Goal: Task Accomplishment & Management: Manage account settings

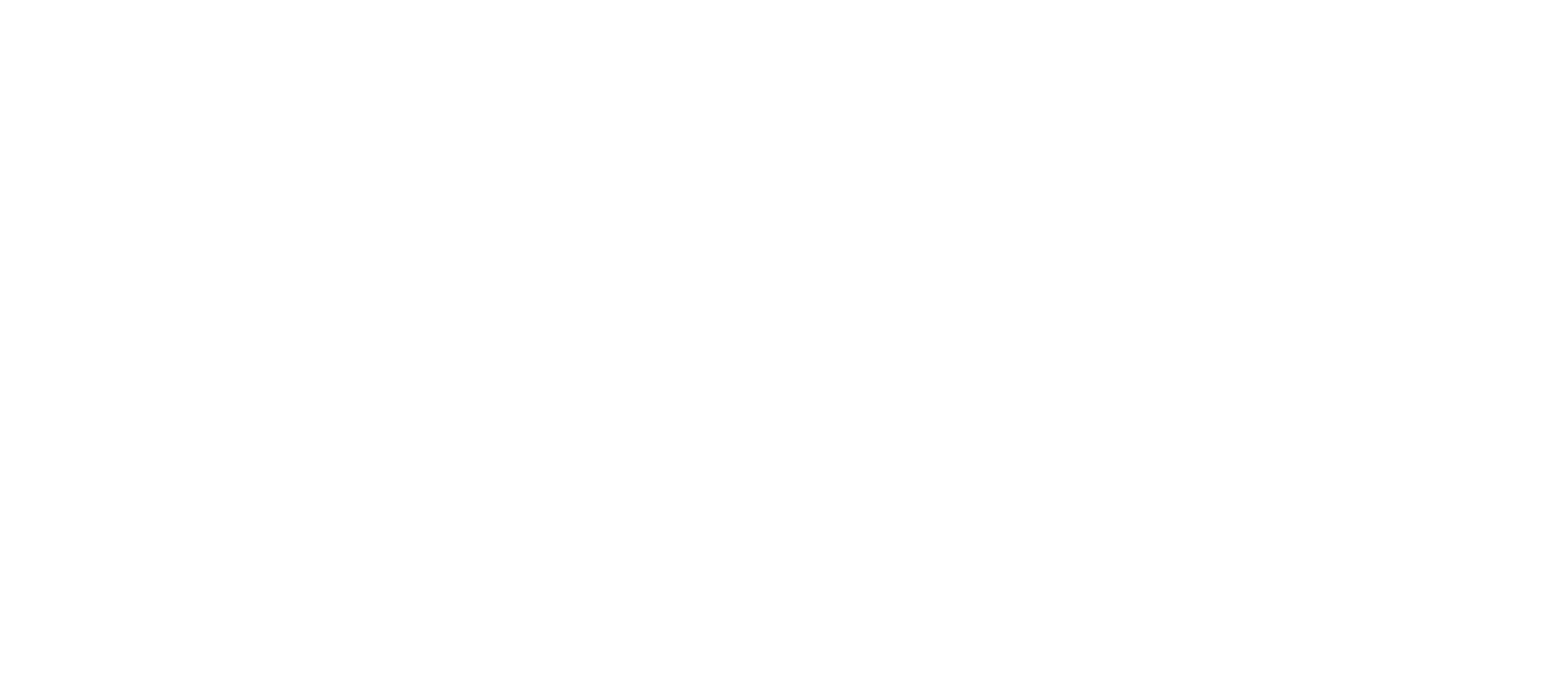
click at [461, 6] on html at bounding box center [784, 3] width 1568 height 6
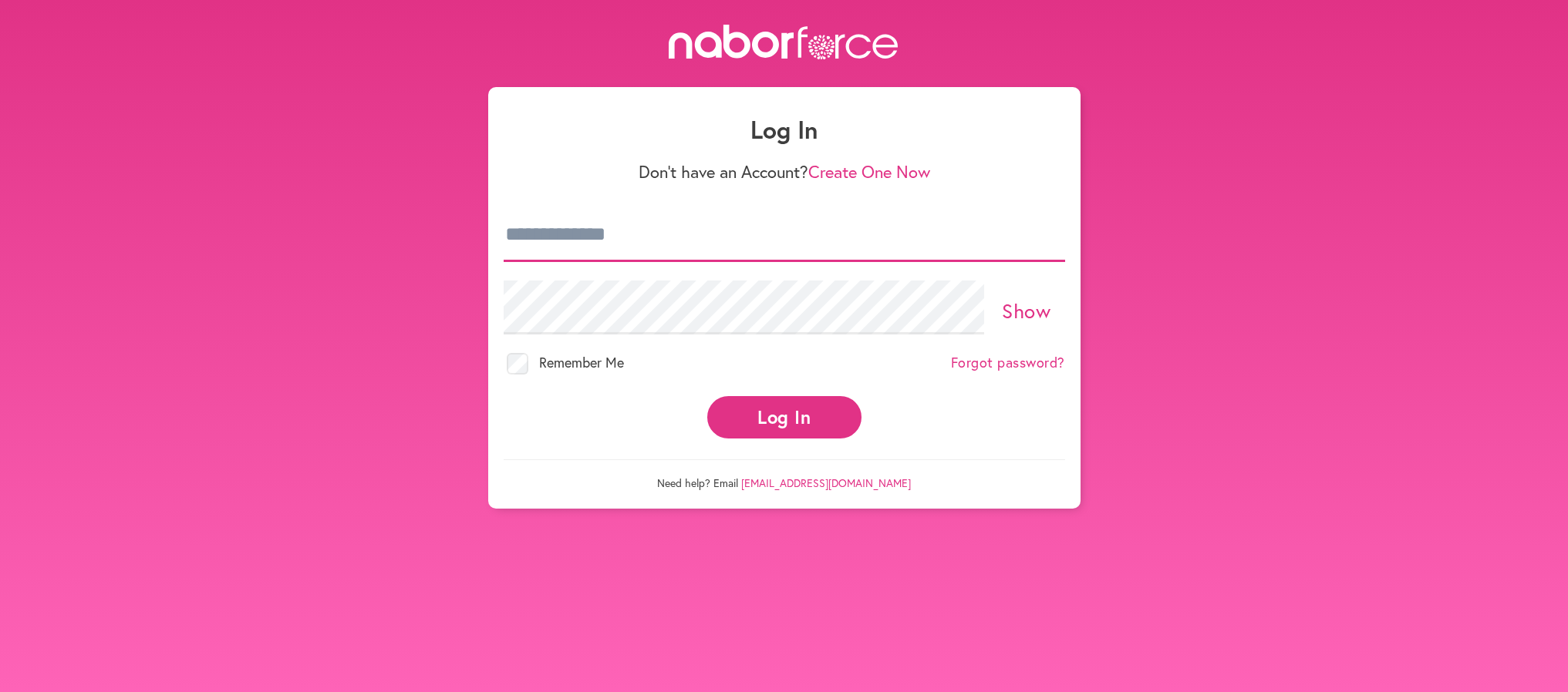
click at [656, 236] on input "email" at bounding box center [784, 234] width 561 height 54
type input "**********"
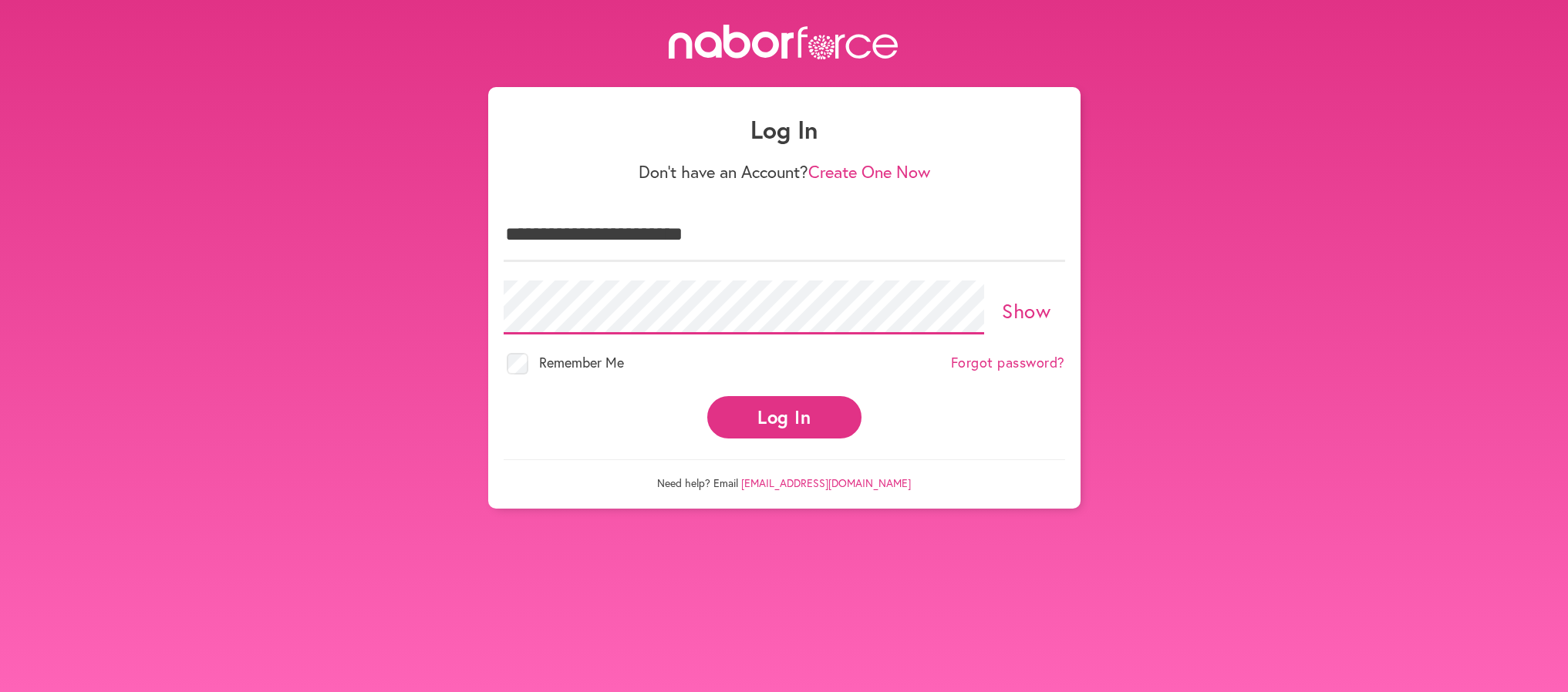
click at [708, 396] on button "Log In" at bounding box center [784, 417] width 154 height 43
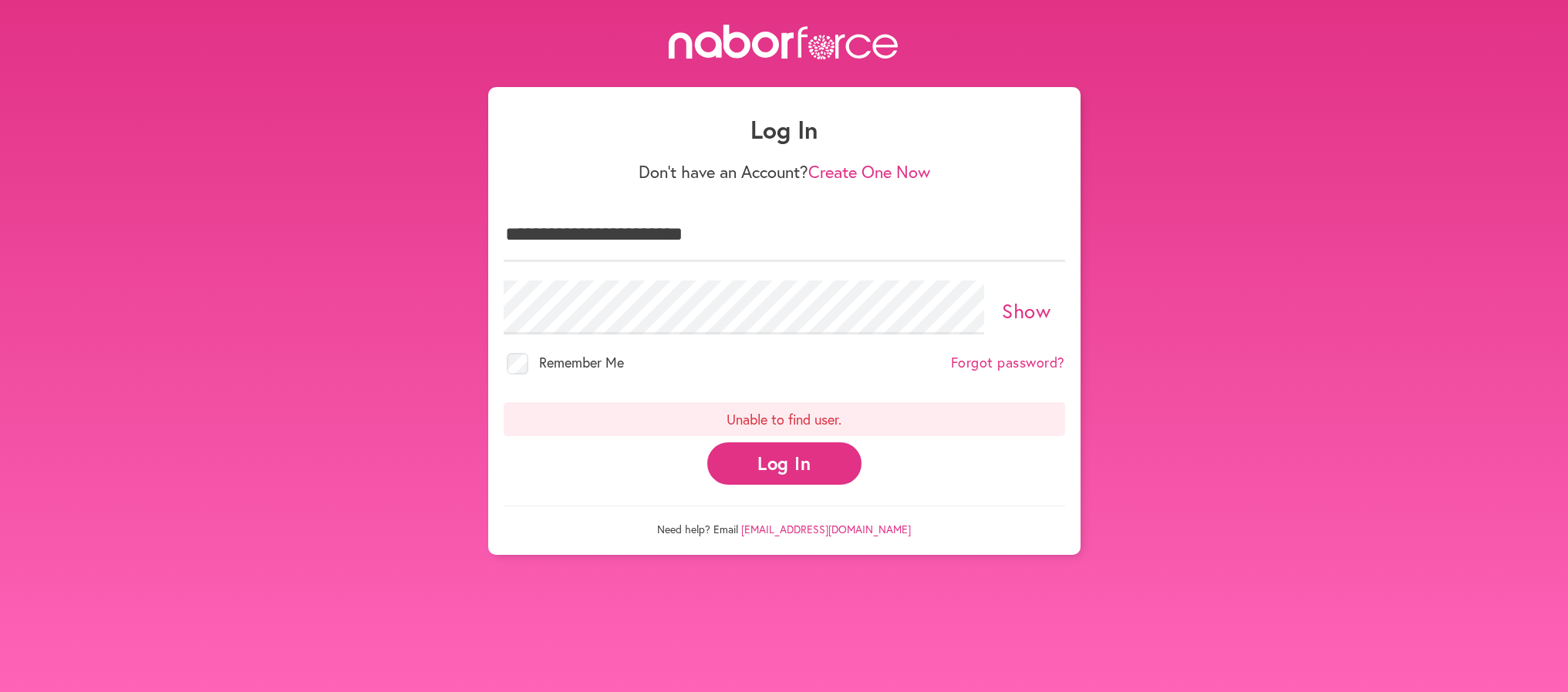
drag, startPoint x: 596, startPoint y: 449, endPoint x: 610, endPoint y: 459, distance: 17.2
click at [596, 449] on div "Unable to find user. Log In" at bounding box center [784, 440] width 561 height 107
click at [1020, 304] on link "Show" at bounding box center [1026, 311] width 48 height 27
click at [975, 355] on link "Forgot password?" at bounding box center [1008, 364] width 114 height 17
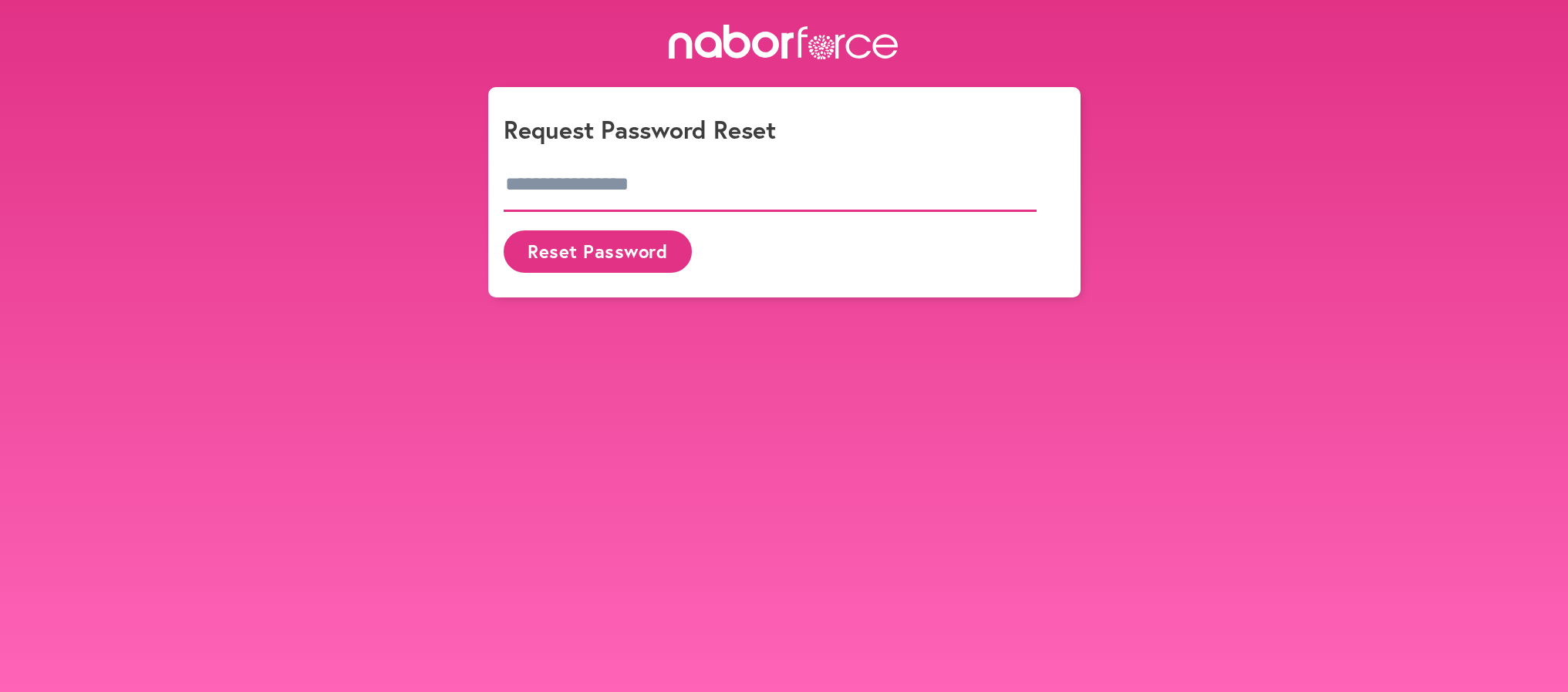
click at [641, 194] on input "email" at bounding box center [770, 185] width 534 height 54
type input "**********"
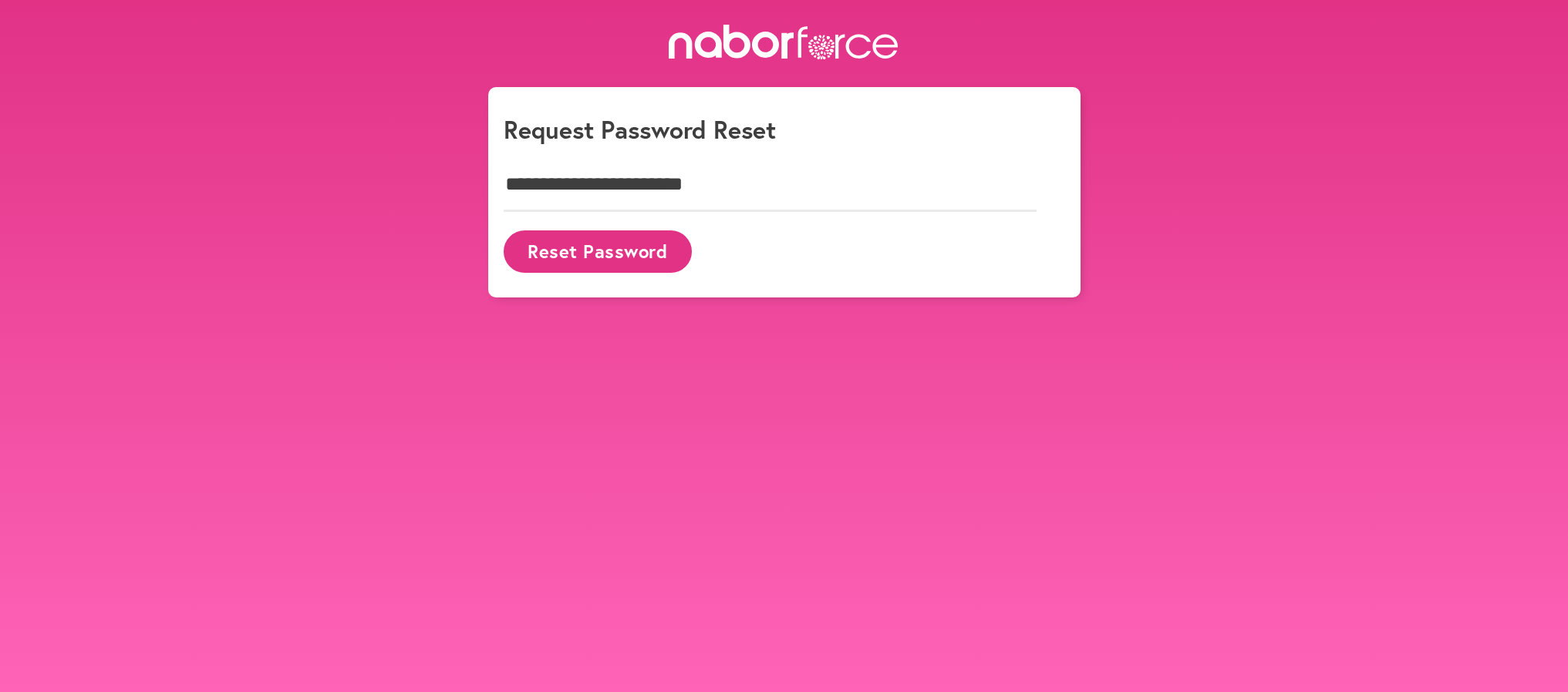
click at [638, 246] on button "Reset Password" at bounding box center [597, 252] width 188 height 43
click at [564, 244] on button "Reset Password" at bounding box center [597, 252] width 188 height 43
